Goal: Find specific page/section: Find specific page/section

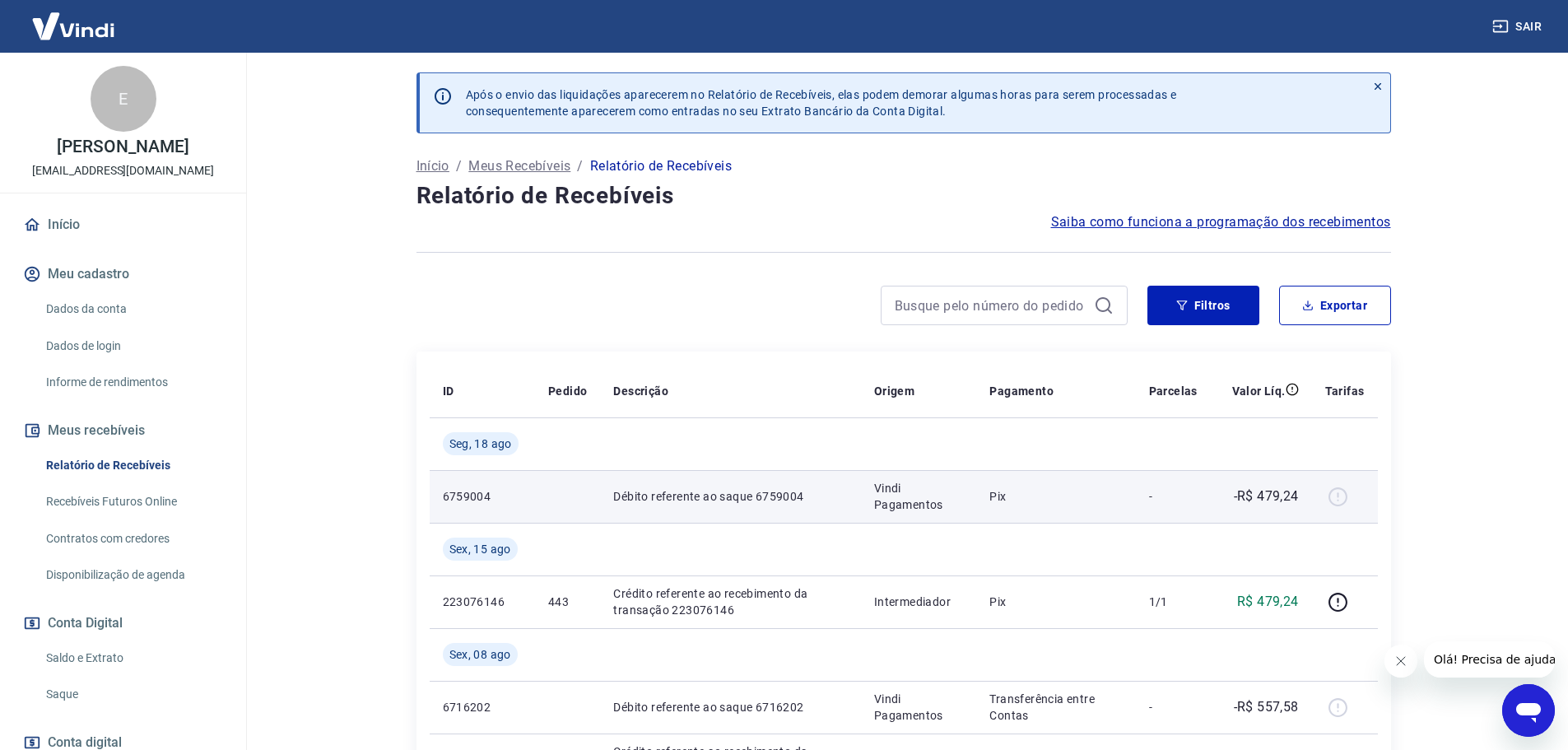
click at [1089, 509] on td "Pix" at bounding box center [1056, 496] width 159 height 53
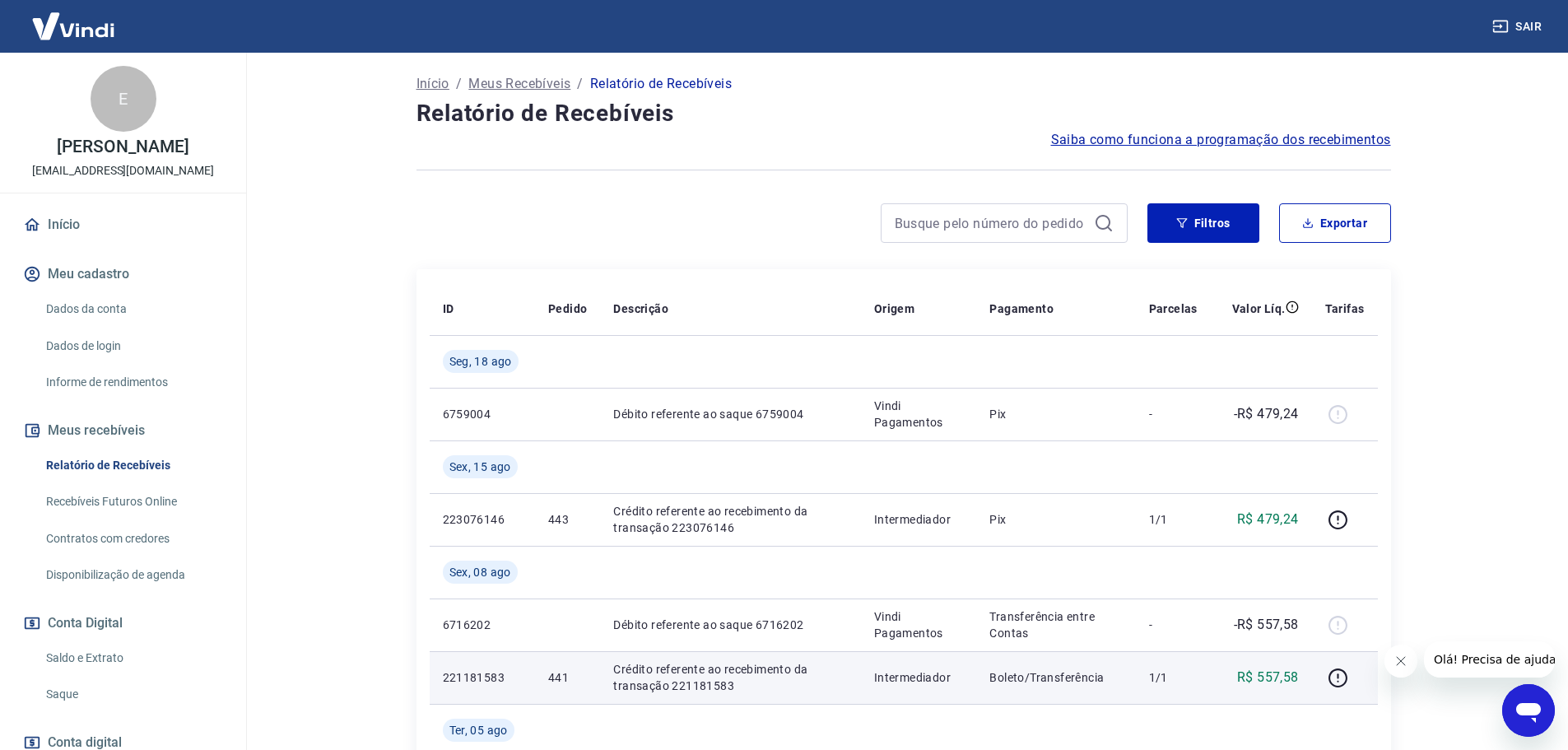
scroll to position [247, 0]
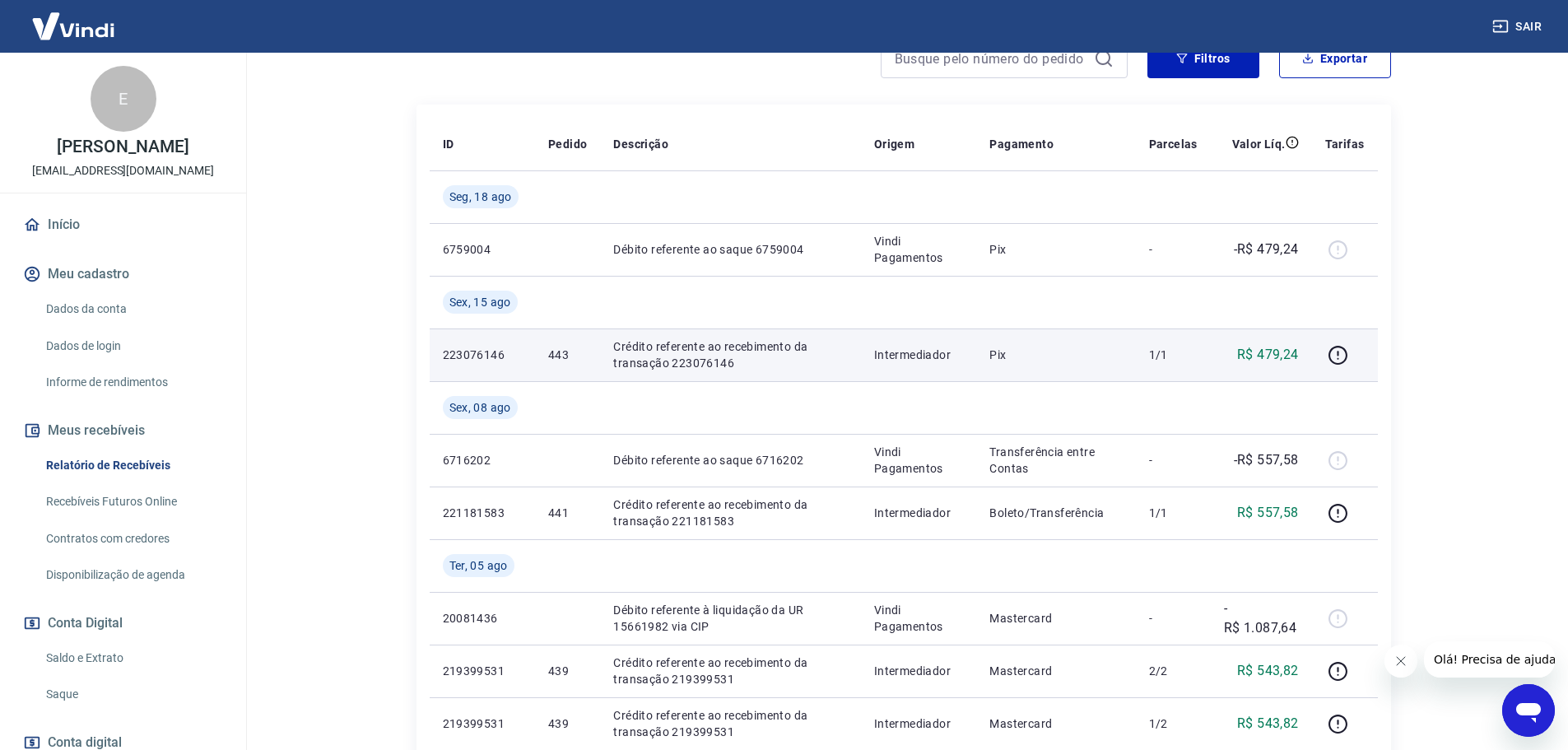
click at [881, 354] on p "Intermediador" at bounding box center [919, 355] width 90 height 16
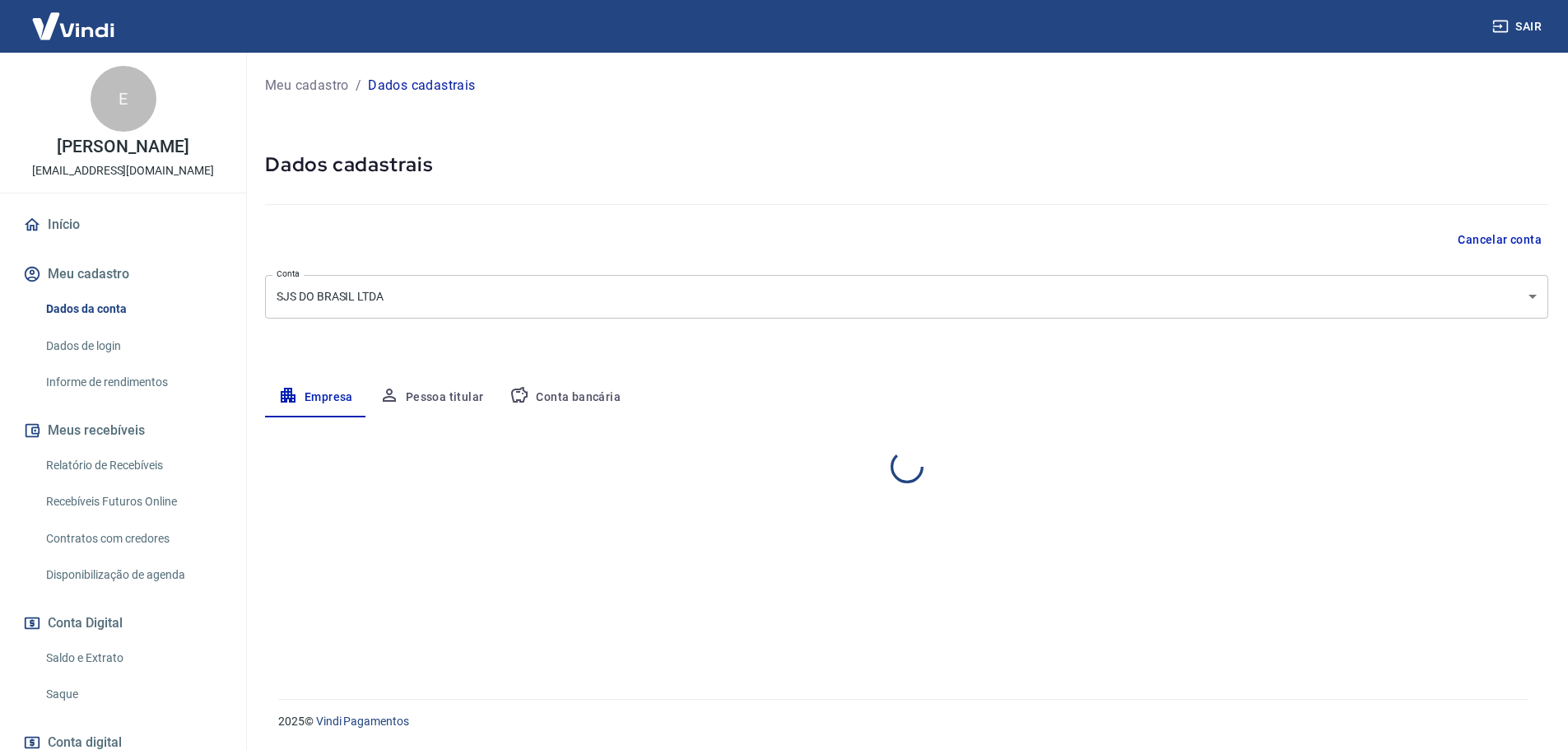
select select "SC"
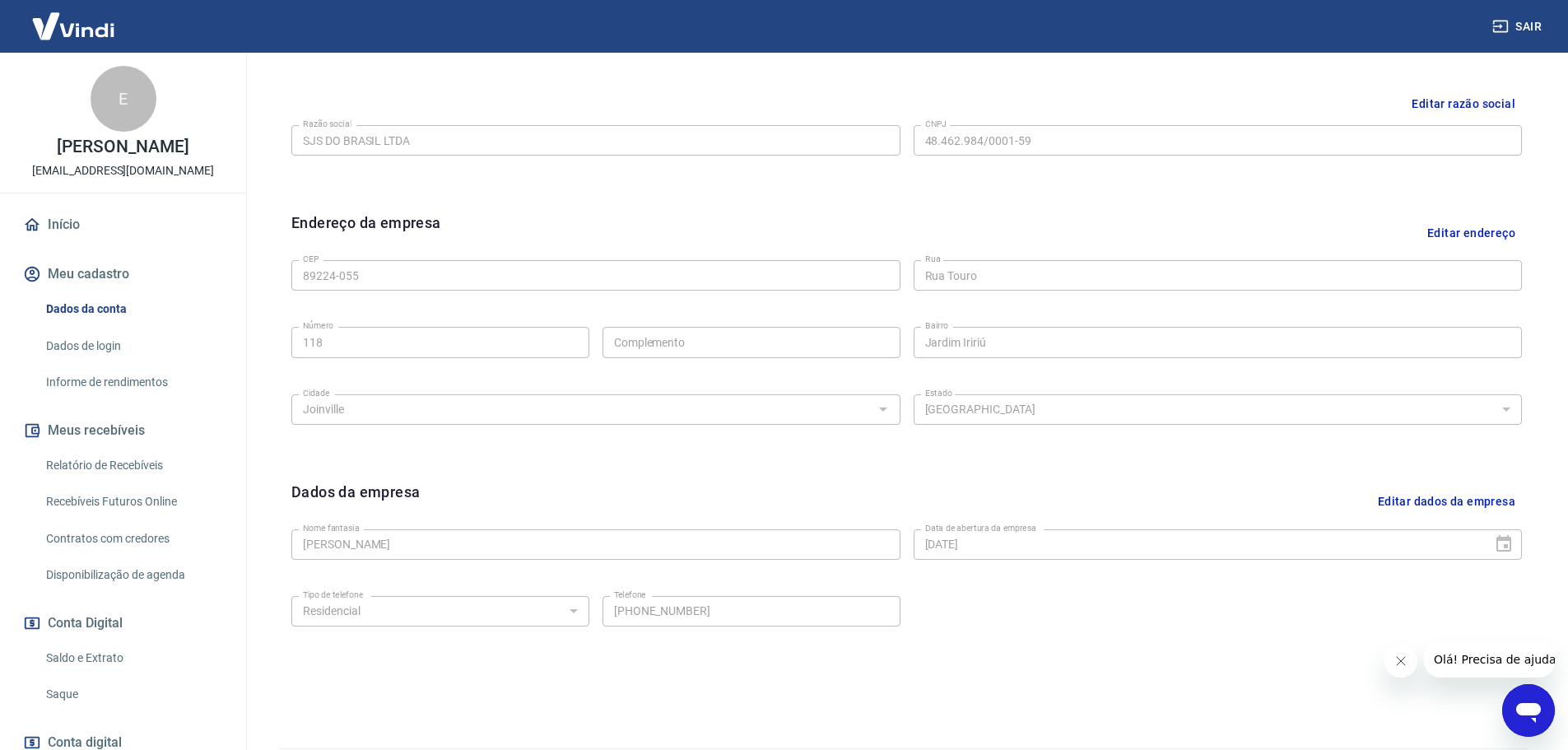
scroll to position [437, 0]
